Goal: Task Accomplishment & Management: Manage account settings

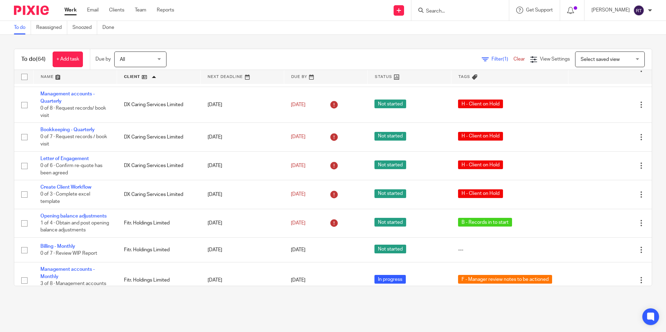
scroll to position [662, 0]
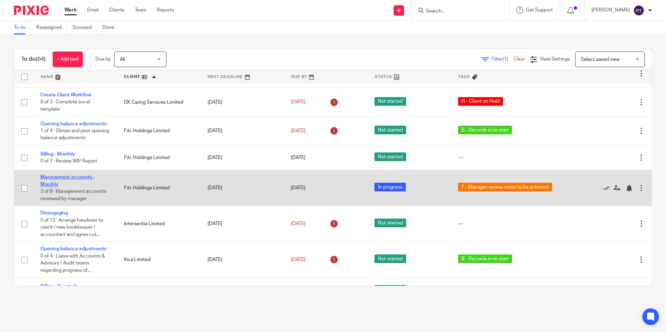
click at [65, 177] on link "Management accounts - Monthly" at bounding box center [67, 181] width 54 height 12
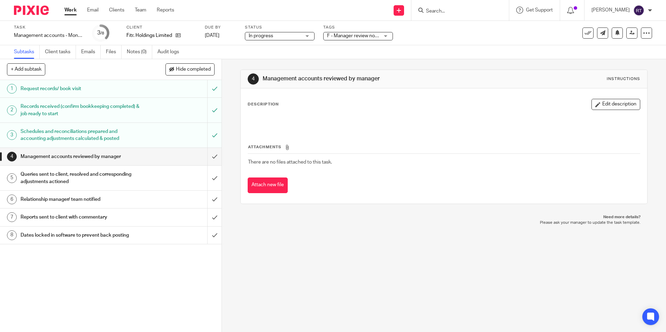
click at [72, 9] on link "Work" at bounding box center [70, 10] width 12 height 7
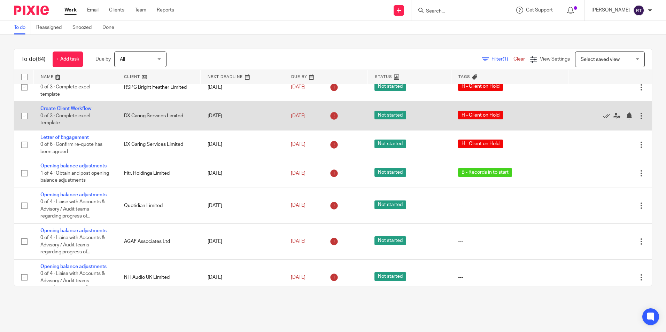
scroll to position [105, 0]
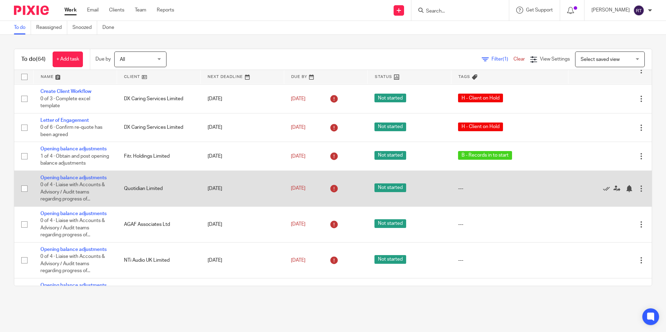
scroll to position [139, 0]
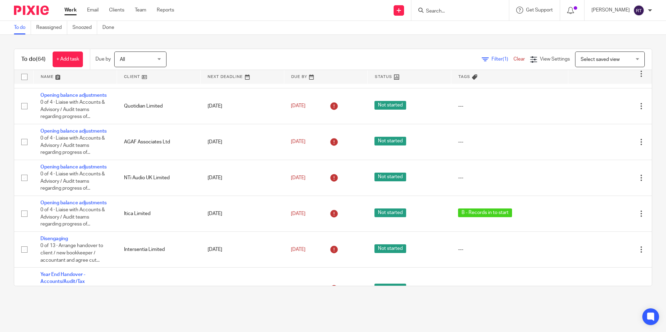
click at [133, 78] on link at bounding box center [158, 77] width 83 height 14
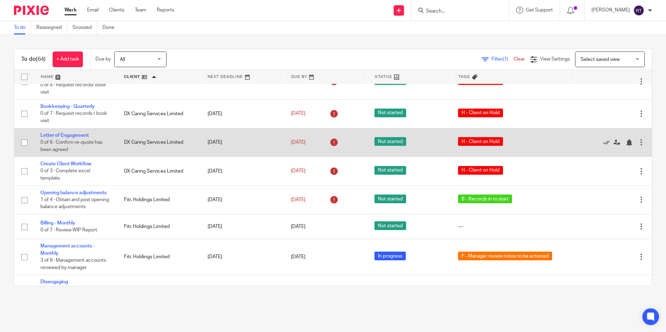
scroll to position [627, 0]
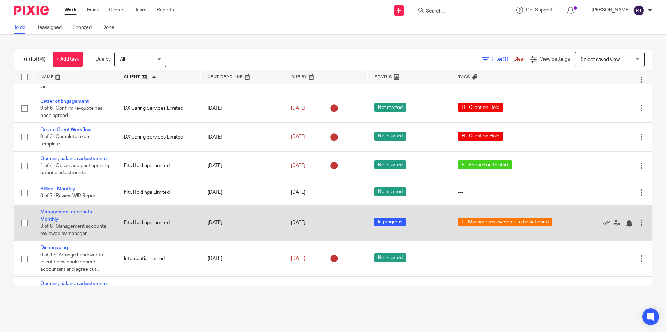
click at [76, 213] on link "Management accounts - Monthly" at bounding box center [67, 216] width 54 height 12
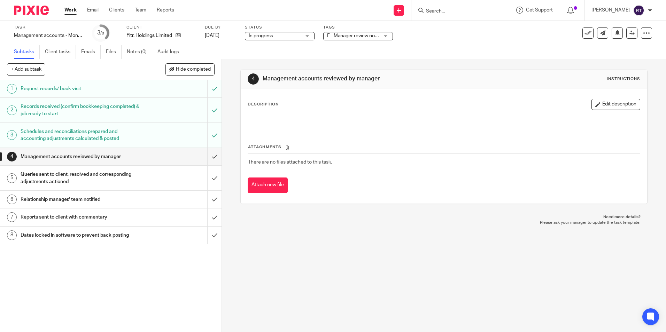
click at [159, 137] on div "Schedules and reconciliations prepared and accounting adjustments calculated & …" at bounding box center [111, 135] width 180 height 18
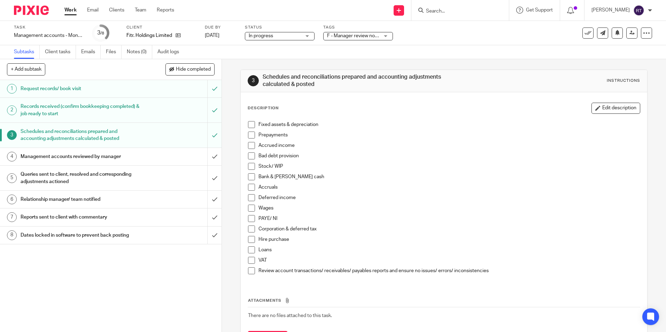
click at [162, 162] on div "Management accounts reviewed by manager" at bounding box center [111, 157] width 180 height 10
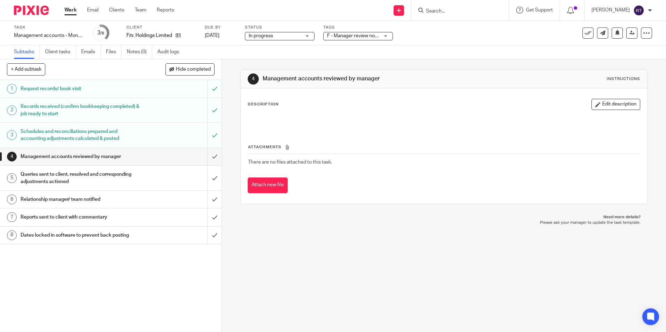
click at [160, 175] on div "Queries sent to client, resolved and corresponding adjustments actioned" at bounding box center [111, 178] width 180 height 18
click at [155, 166] on link "5 Queries sent to client, resolved and corresponding adjustments actioned" at bounding box center [103, 178] width 207 height 25
click at [146, 204] on div "Relationship manager/ team notified" at bounding box center [111, 199] width 180 height 10
click at [120, 179] on h1 "Queries sent to client, resolved and corresponding adjustments actioned" at bounding box center [81, 178] width 120 height 18
click at [119, 158] on h1 "Management accounts reviewed by manager" at bounding box center [81, 157] width 120 height 10
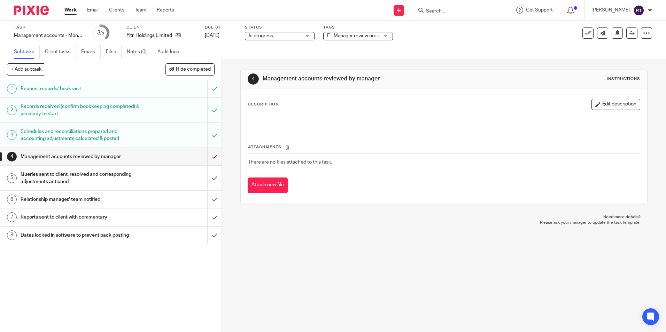
click at [72, 11] on link "Work" at bounding box center [70, 10] width 12 height 7
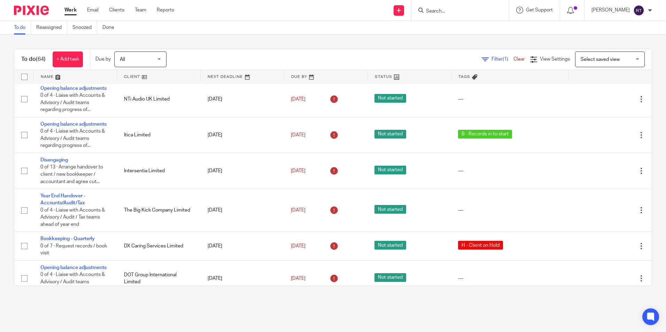
scroll to position [279, 0]
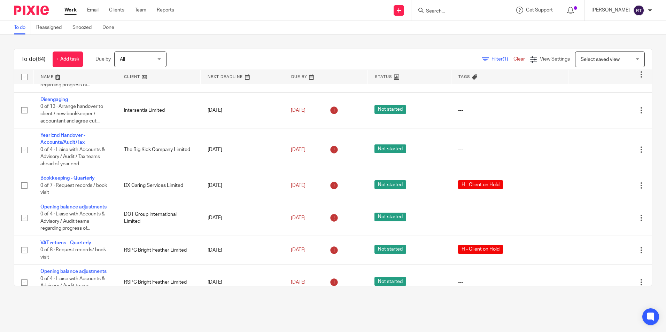
click at [133, 76] on link at bounding box center [158, 77] width 83 height 14
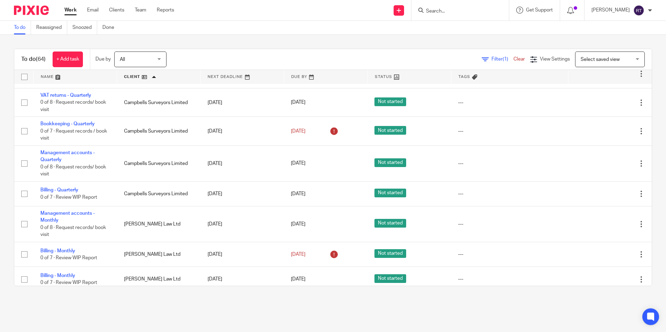
scroll to position [139, 0]
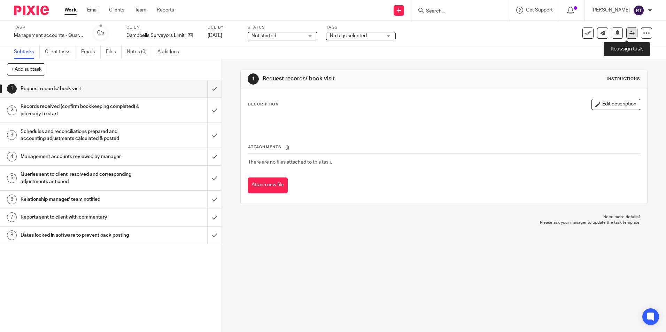
click at [630, 36] on link at bounding box center [631, 33] width 11 height 11
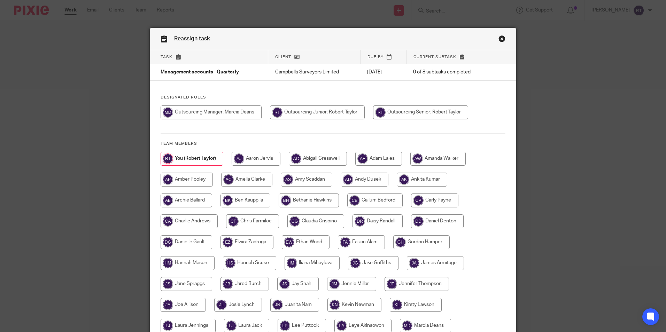
click at [499, 39] on link "Close this dialog window" at bounding box center [502, 39] width 7 height 9
